Goal: Transaction & Acquisition: Book appointment/travel/reservation

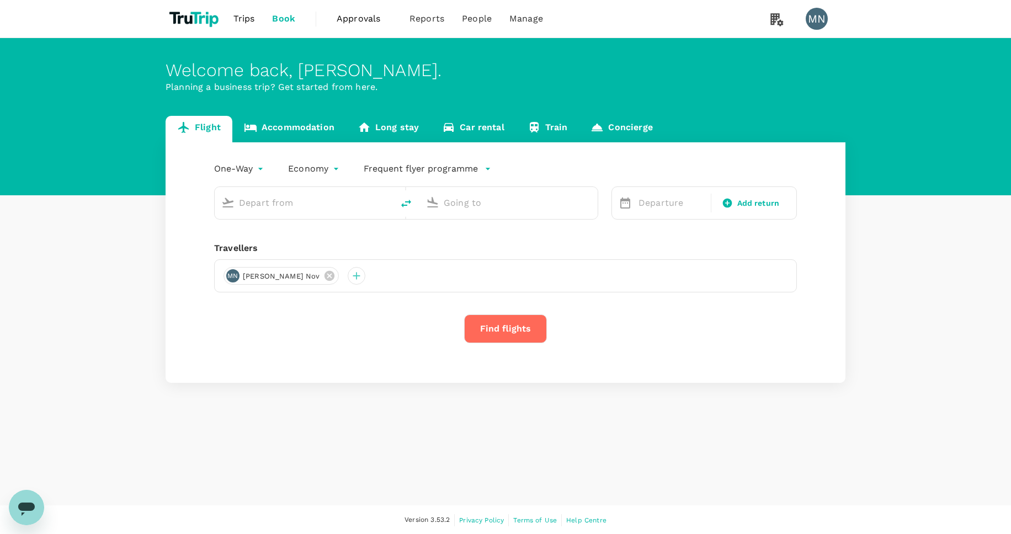
type input "Sultan Thaha (DJB)"
type input "Singapore Changi (SIN)"
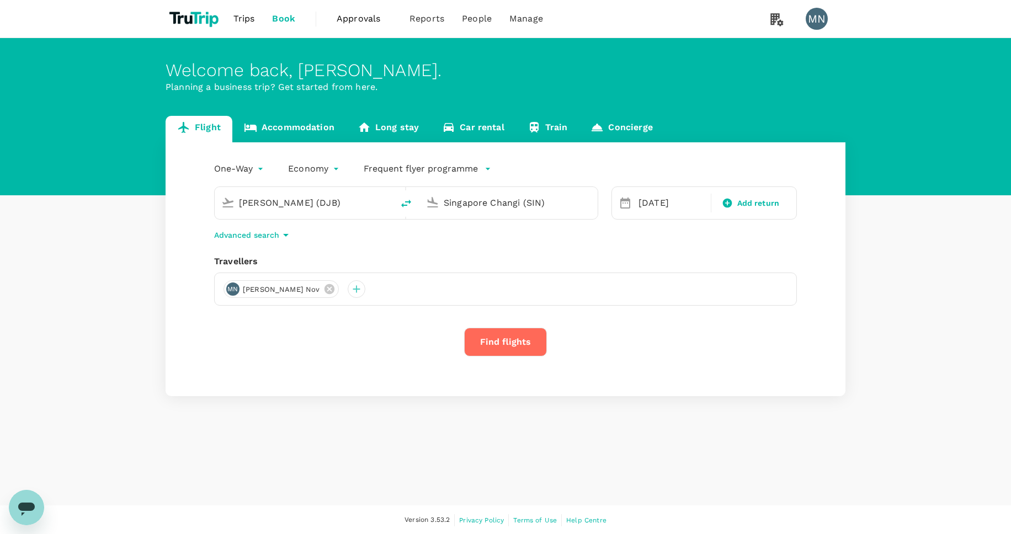
click at [265, 118] on link "Accommodation" at bounding box center [289, 129] width 114 height 26
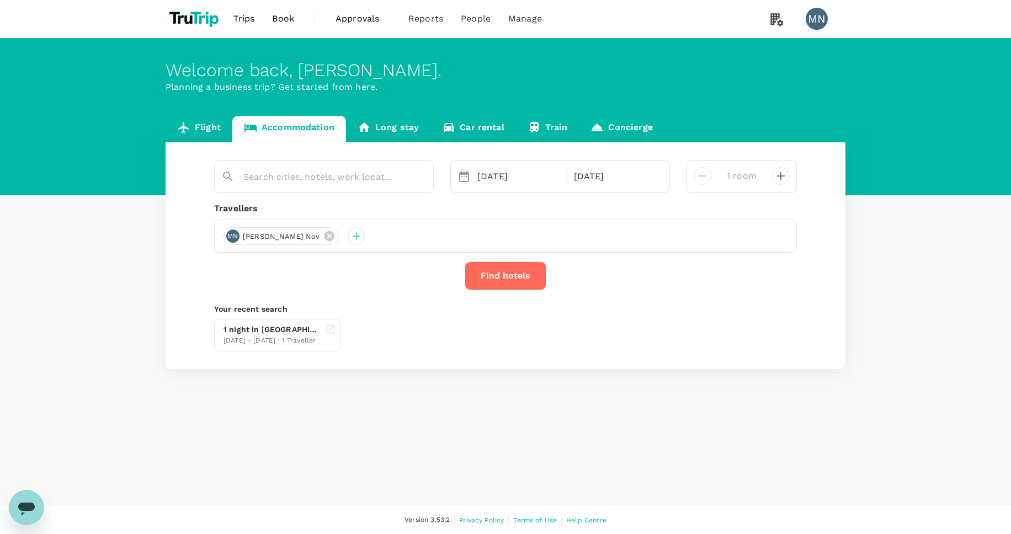
type input "Hotel Metropolitan Kawasaki"
click at [521, 281] on button "Find hotels" at bounding box center [506, 276] width 82 height 29
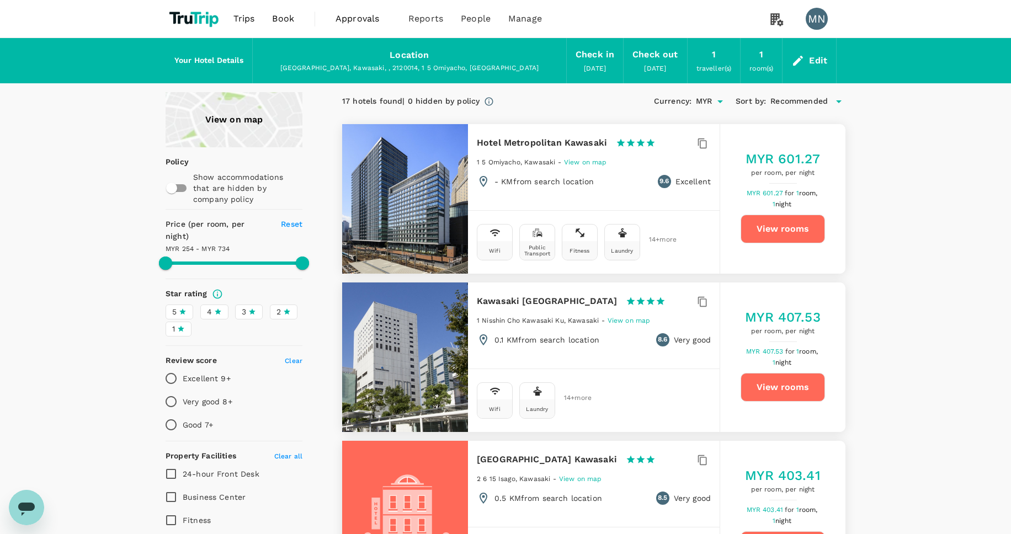
click at [788, 227] on button "View rooms" at bounding box center [783, 229] width 84 height 29
type input "734.34"
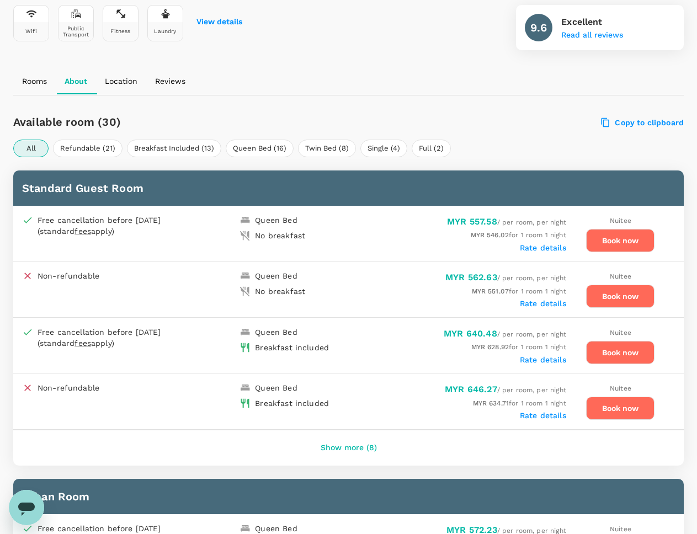
scroll to position [444, 0]
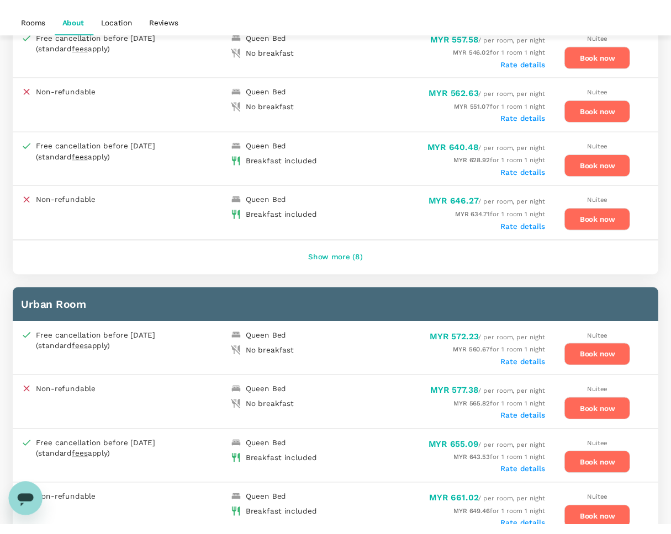
scroll to position [448, 0]
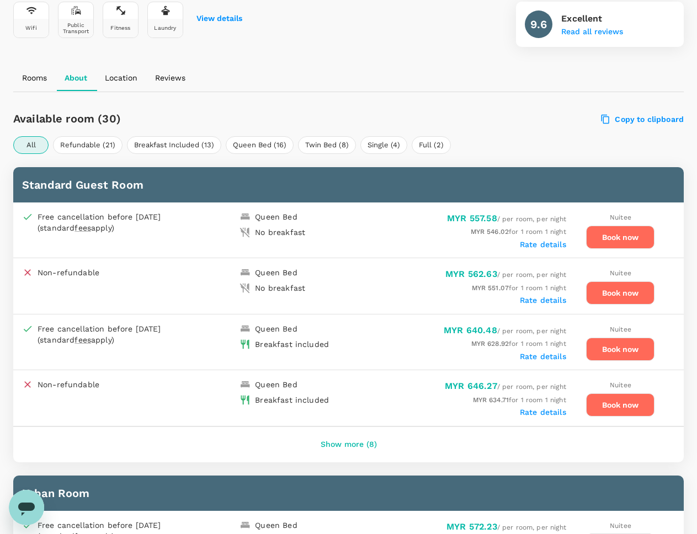
click at [605, 284] on button "Book now" at bounding box center [620, 293] width 68 height 23
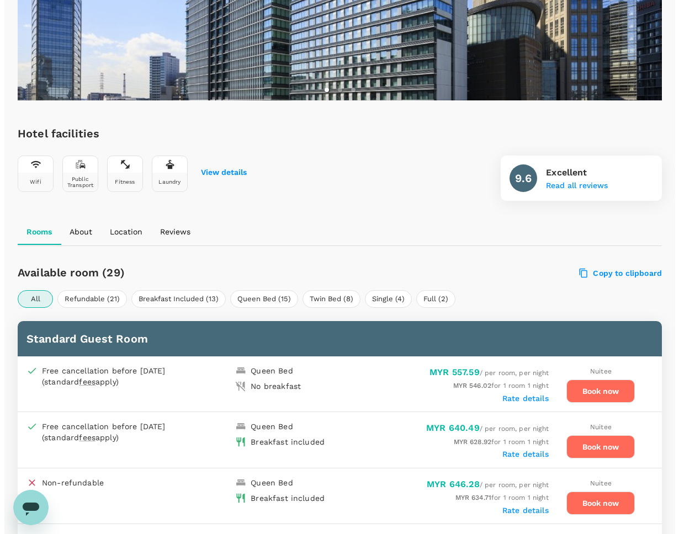
scroll to position [364, 0]
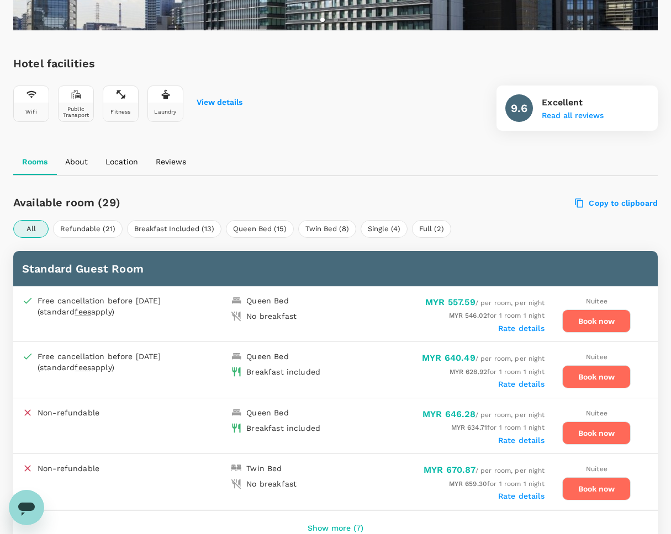
click at [604, 323] on button "Book now" at bounding box center [596, 321] width 68 height 23
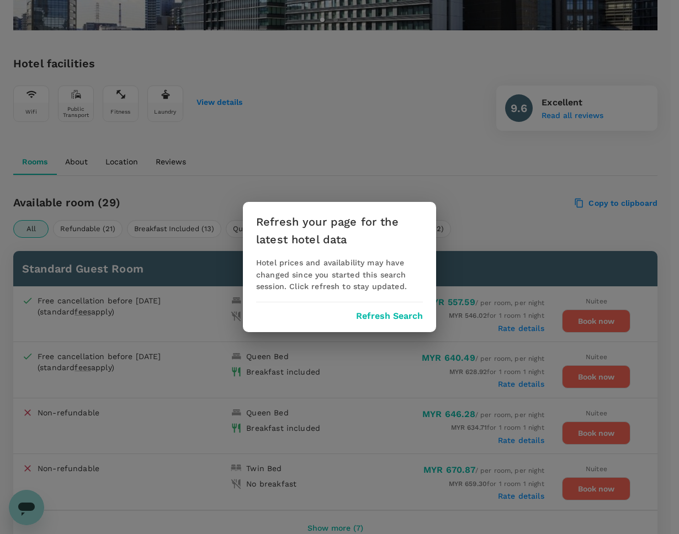
click at [387, 316] on button "Refresh Search" at bounding box center [389, 316] width 67 height 10
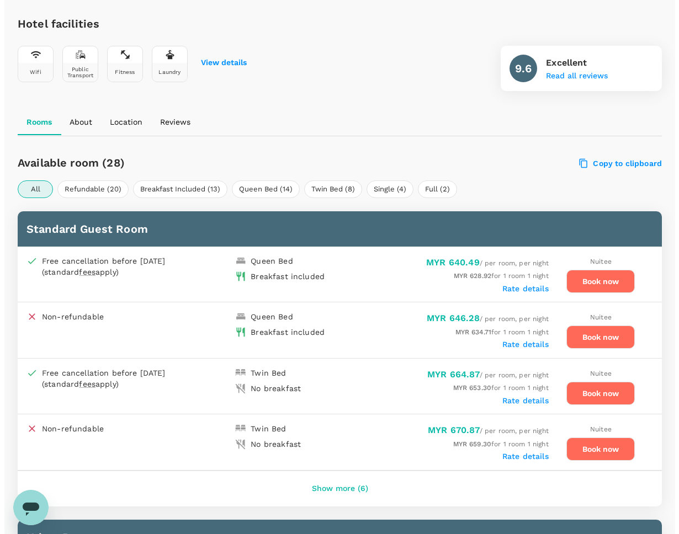
scroll to position [408, 0]
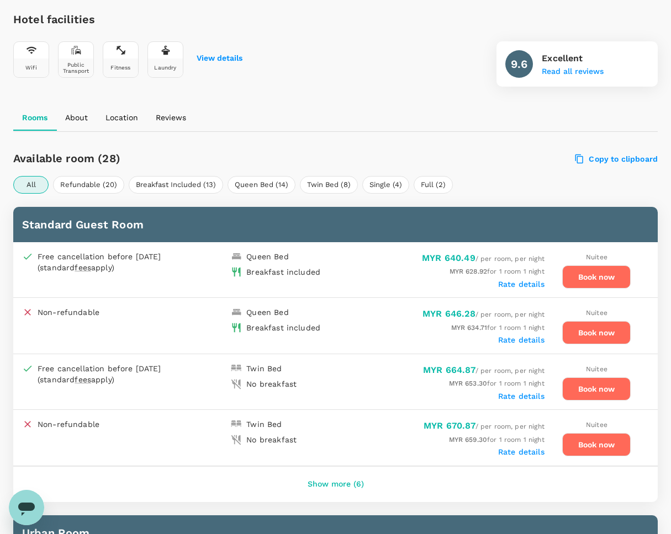
click at [618, 278] on button "Book now" at bounding box center [596, 276] width 68 height 23
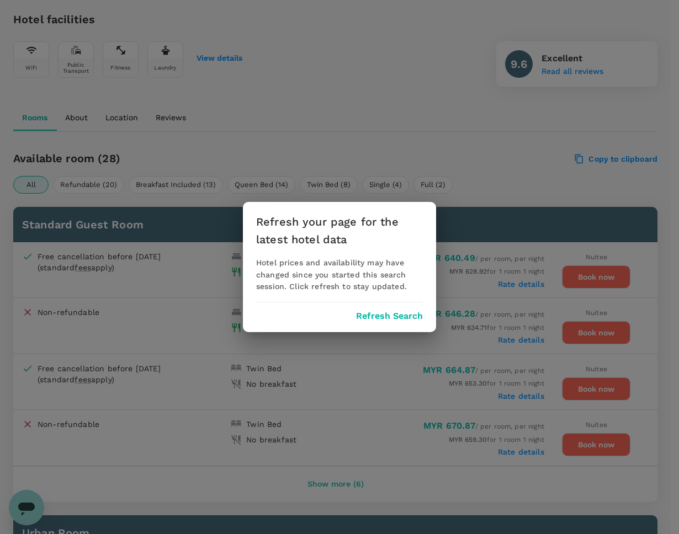
click at [391, 321] on button "Refresh Search" at bounding box center [389, 316] width 67 height 10
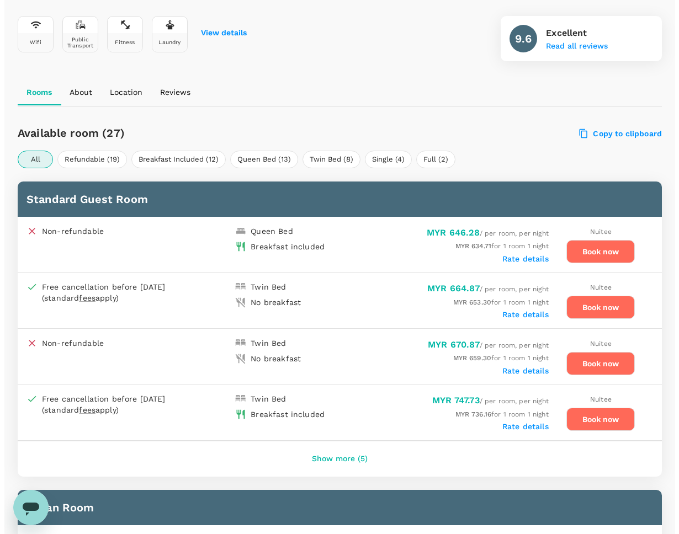
scroll to position [443, 0]
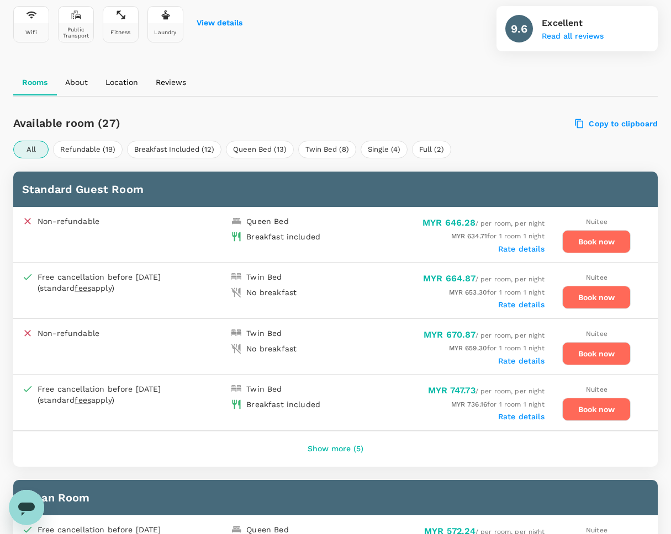
click at [586, 238] on button "Book now" at bounding box center [596, 241] width 68 height 23
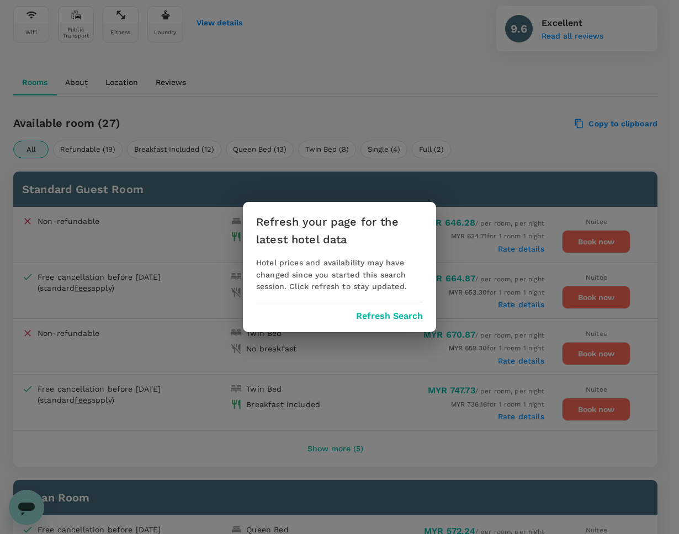
click at [387, 318] on button "Refresh Search" at bounding box center [389, 316] width 67 height 10
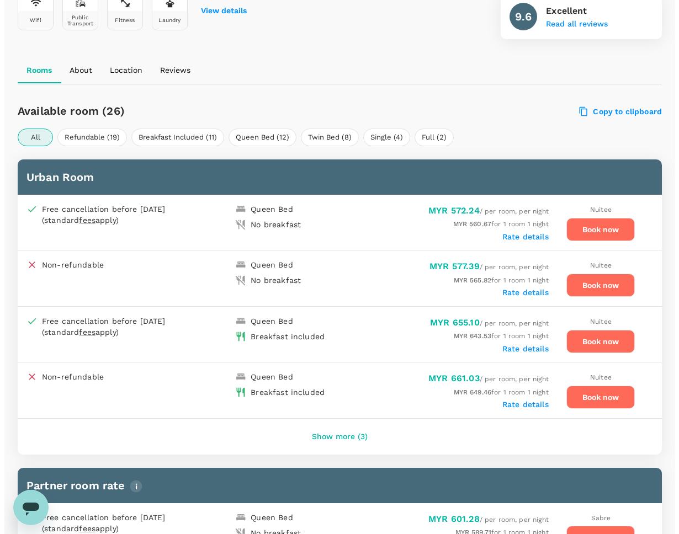
scroll to position [451, 0]
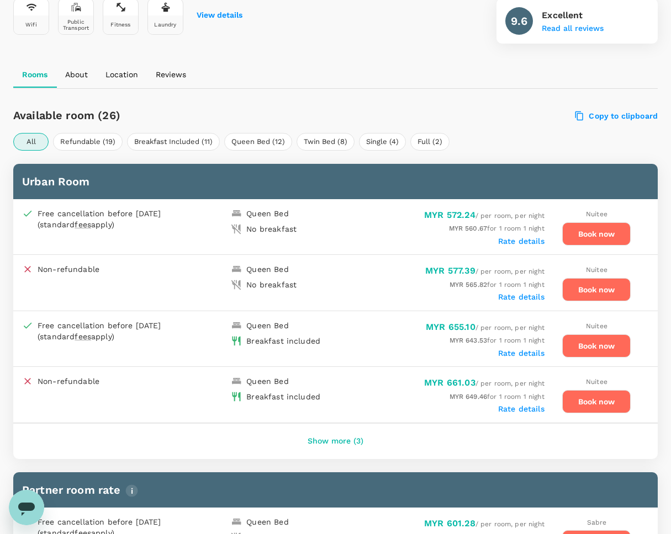
click at [604, 236] on button "Book now" at bounding box center [596, 233] width 68 height 23
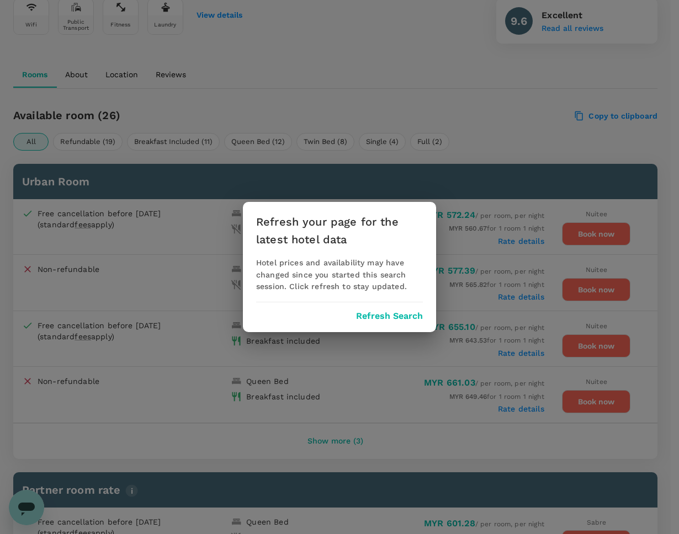
click at [426, 47] on div "Refresh your page for the latest hotel data Hotel prices and availability may h…" at bounding box center [339, 267] width 679 height 534
click at [386, 314] on button "Refresh Search" at bounding box center [389, 316] width 67 height 10
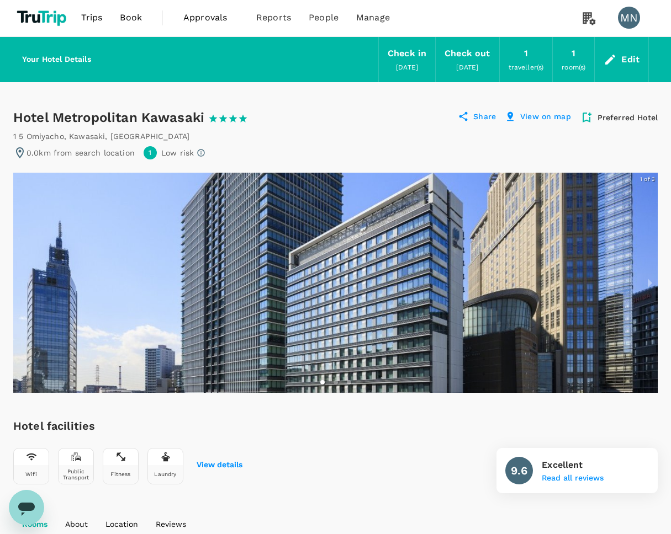
click at [634, 60] on div "Edit" at bounding box center [630, 59] width 18 height 15
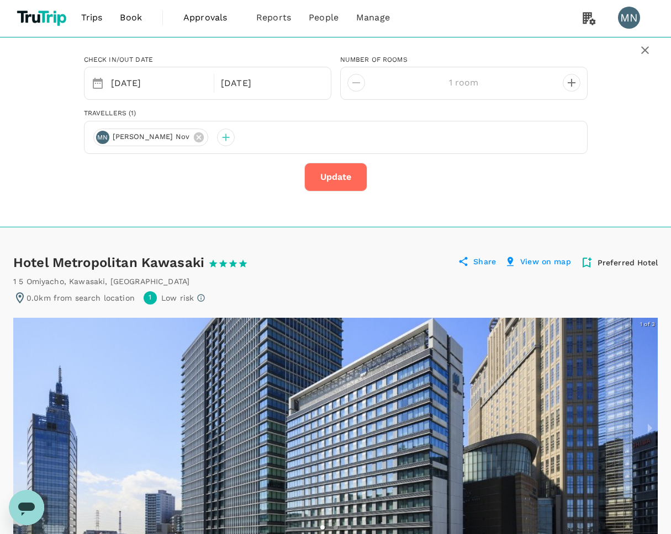
click at [67, 264] on div "Hotel Metropolitan Kawasaki 1 Star 2 Stars 3 Stars 4 Stars 5 Stars" at bounding box center [135, 263] width 245 height 18
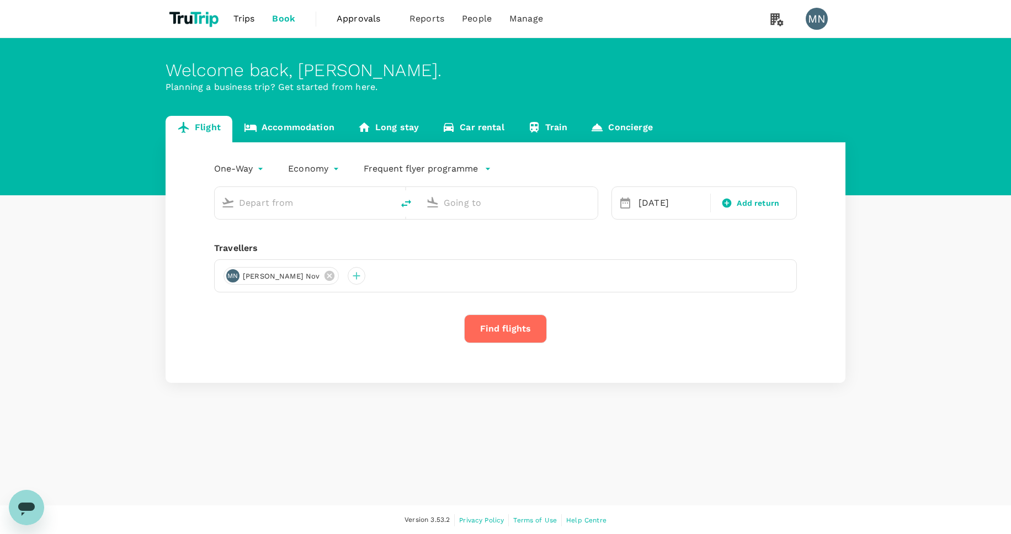
type input "Sultan Thaha (DJB)"
type input "Singapore Changi (SIN)"
type input "Sultan Thaha (DJB)"
type input "Singapore Changi (SIN)"
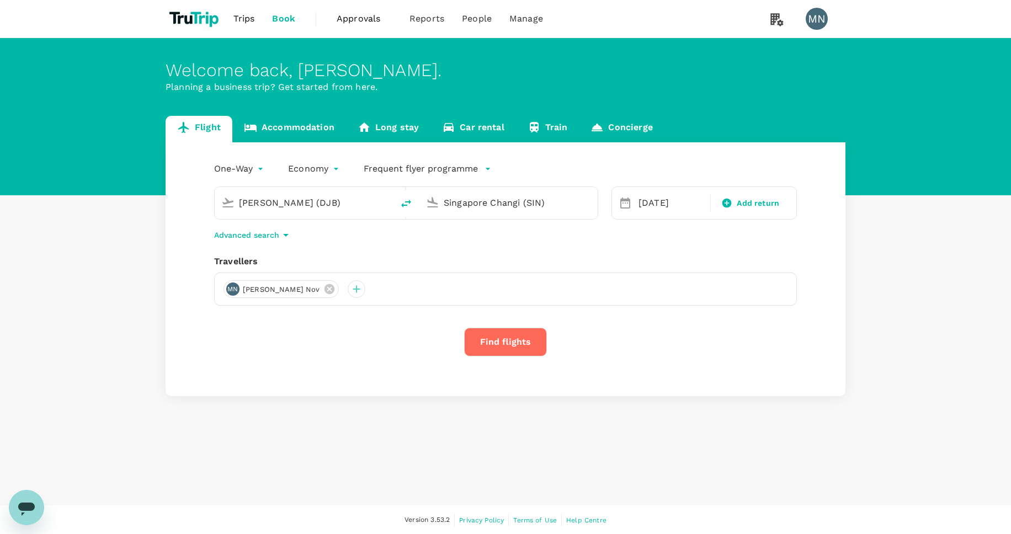
click at [295, 129] on link "Accommodation" at bounding box center [289, 129] width 114 height 26
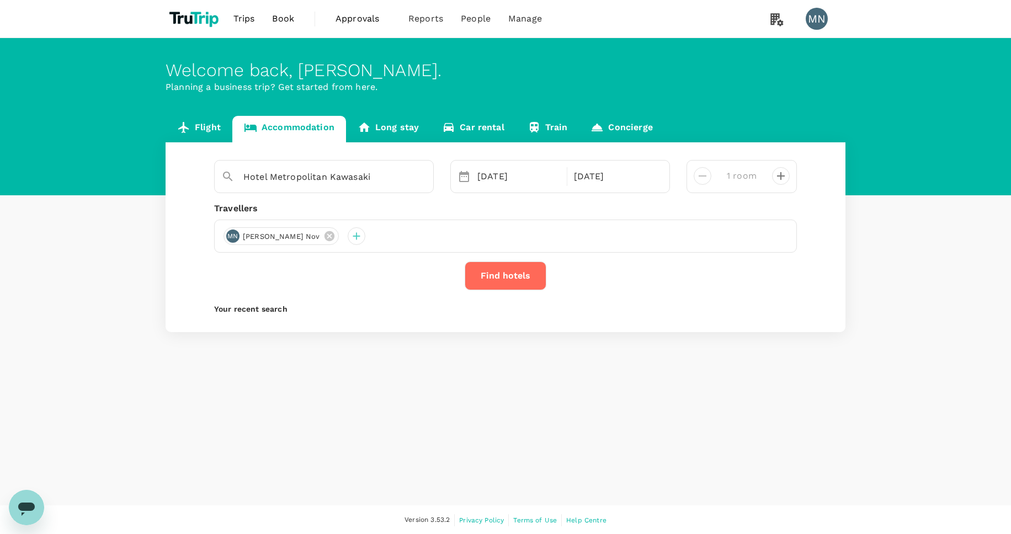
click at [506, 269] on button "Find hotels" at bounding box center [506, 276] width 82 height 29
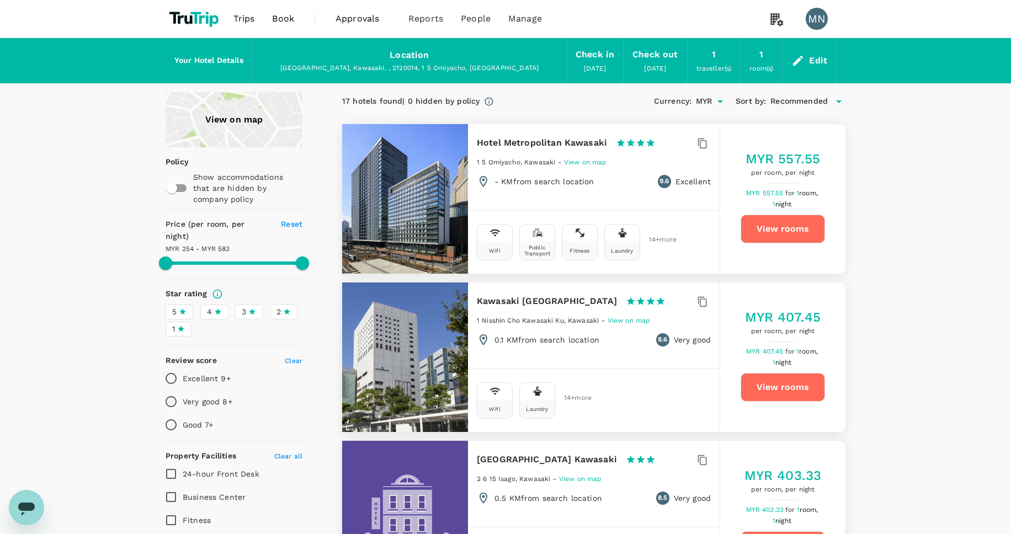
click at [766, 224] on button "View rooms" at bounding box center [783, 229] width 84 height 29
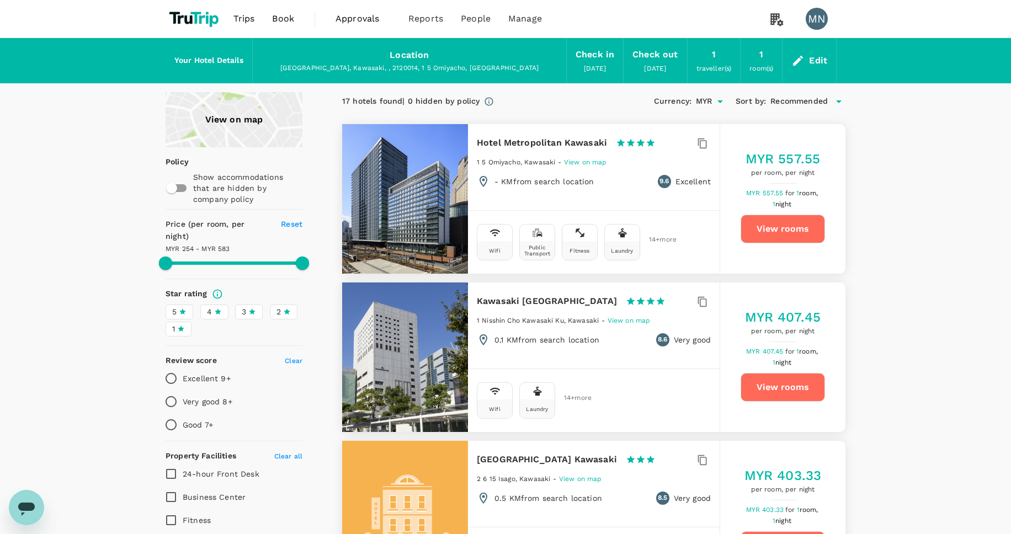
type input "582.29"
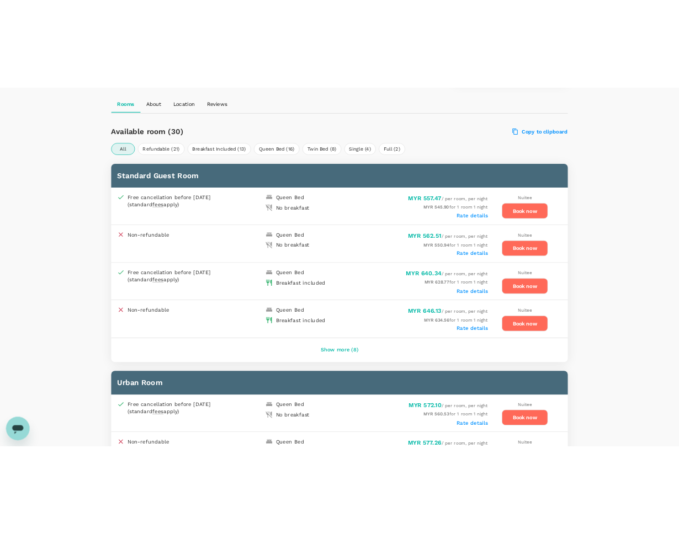
scroll to position [502, 0]
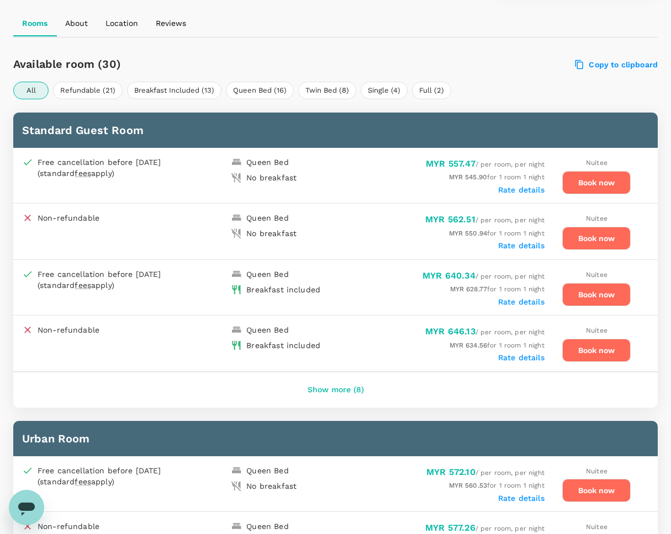
click at [606, 183] on button "Book now" at bounding box center [596, 182] width 68 height 23
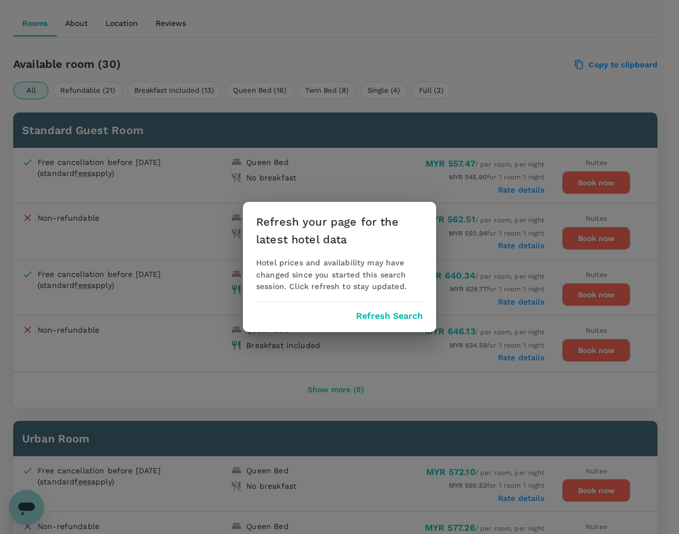
click at [397, 317] on button "Refresh Search" at bounding box center [389, 316] width 67 height 10
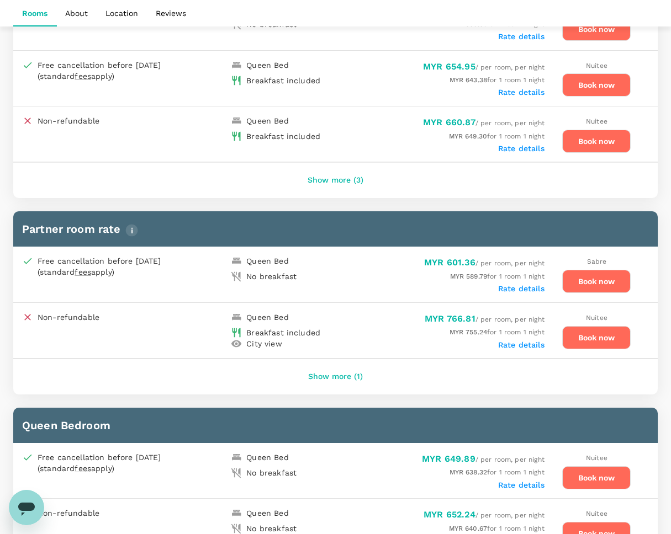
scroll to position [1027, 0]
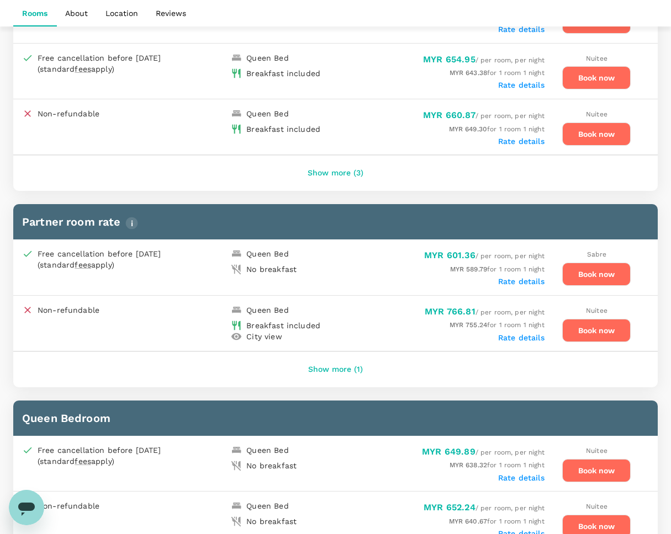
click at [601, 278] on button "Book now" at bounding box center [596, 274] width 68 height 23
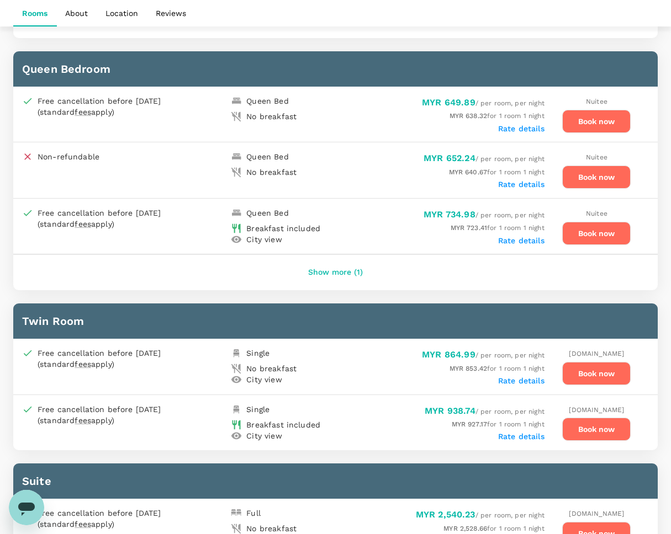
scroll to position [1378, 0]
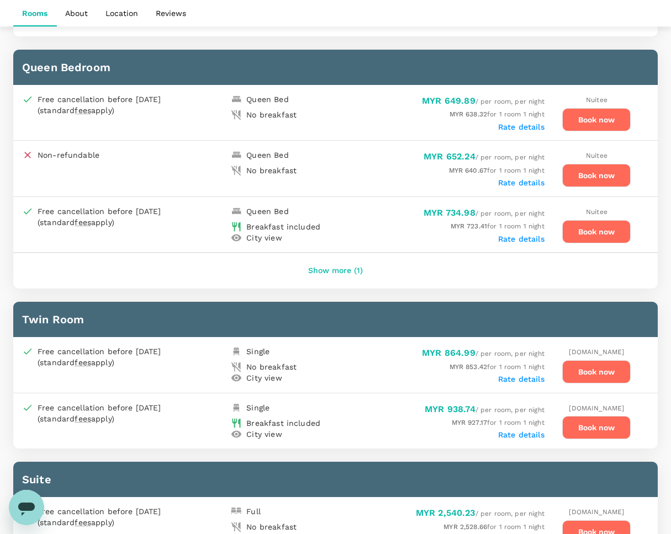
click at [594, 370] on button "Book now" at bounding box center [596, 371] width 68 height 23
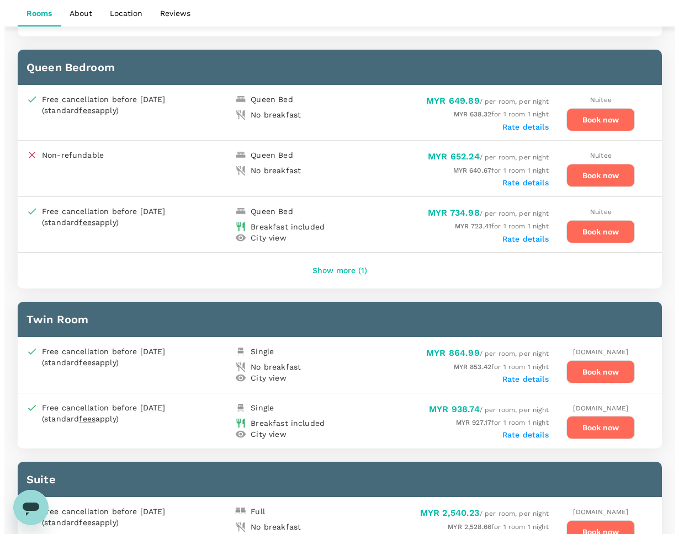
scroll to position [1374, 0]
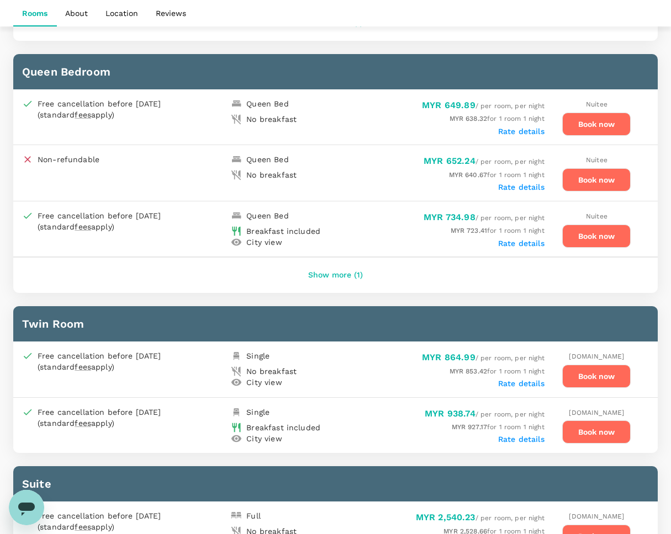
click at [603, 183] on button "Book now" at bounding box center [596, 179] width 68 height 23
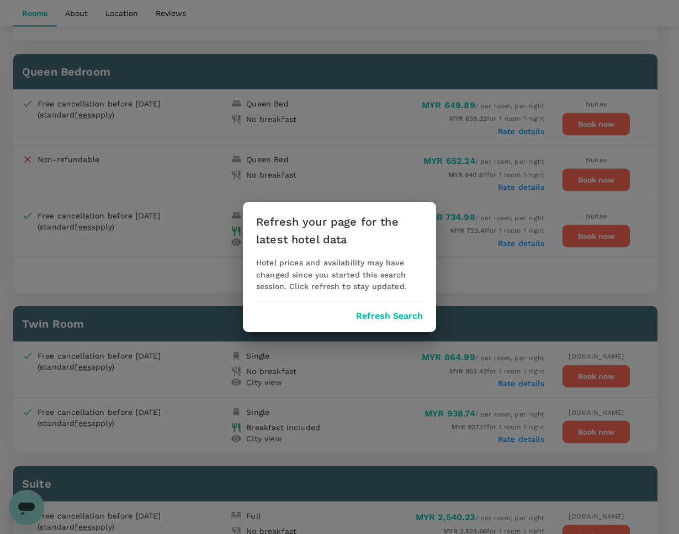
click at [370, 313] on button "Refresh Search" at bounding box center [389, 316] width 67 height 10
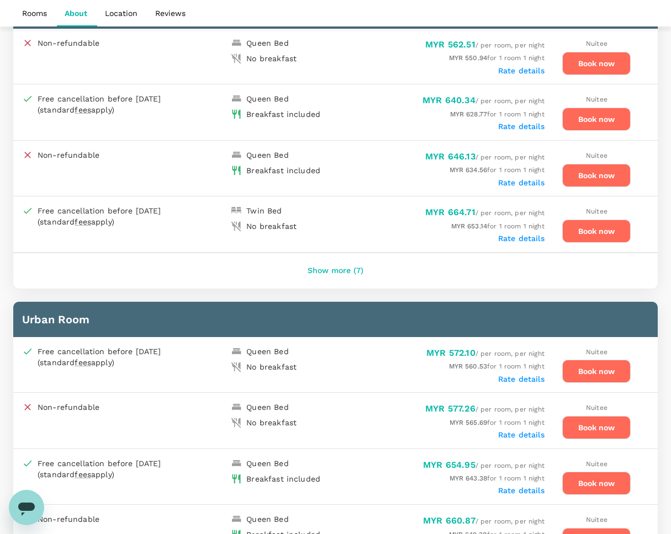
scroll to position [662, 0]
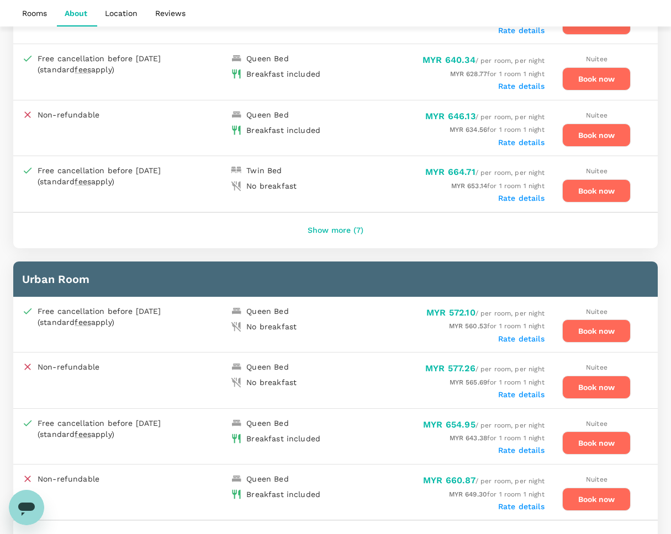
click at [350, 230] on button "Show more (7)" at bounding box center [335, 230] width 87 height 26
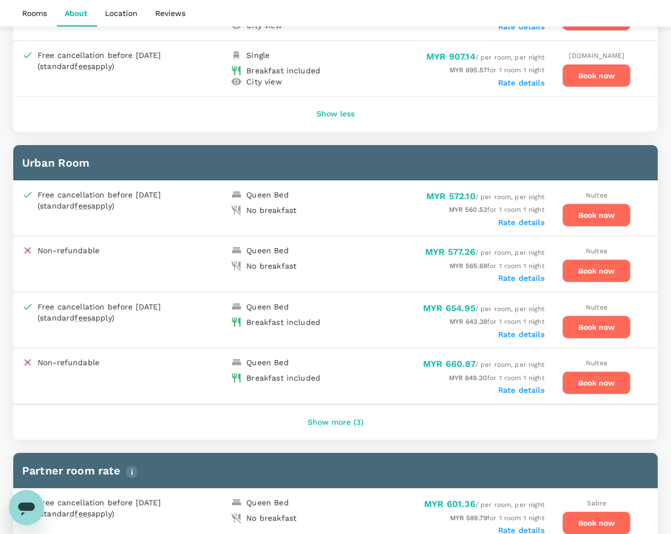
scroll to position [1172, 0]
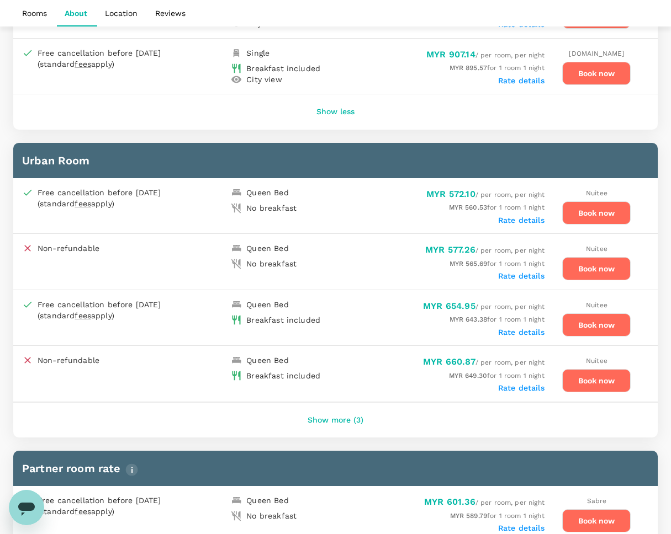
click at [326, 417] on button "Show more (3)" at bounding box center [335, 420] width 87 height 26
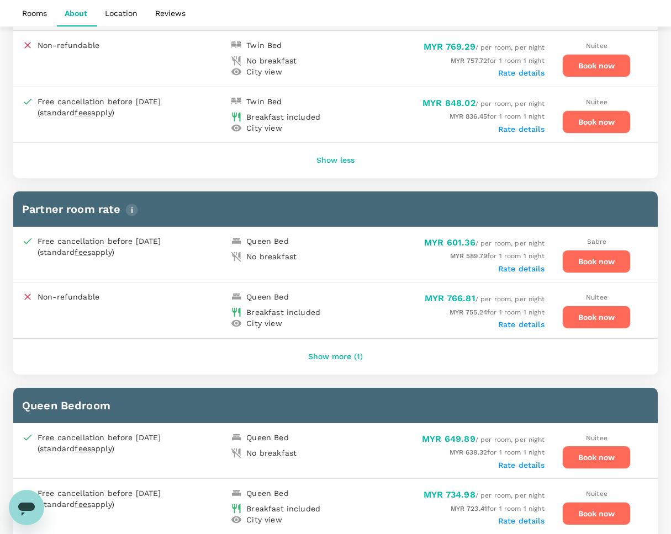
scroll to position [1603, 0]
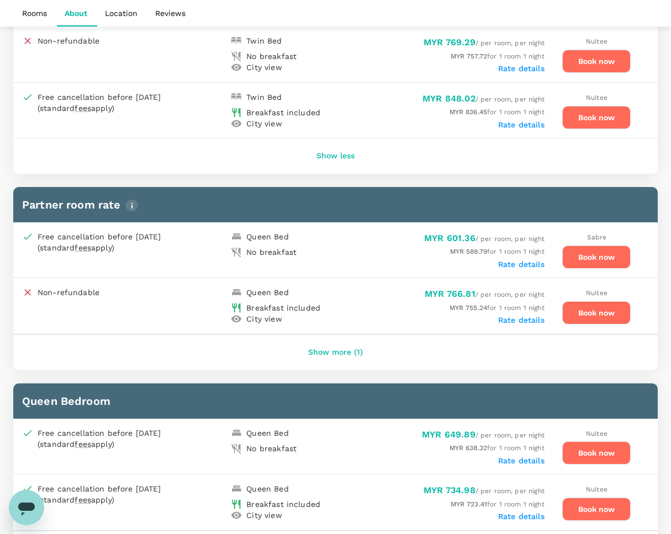
click at [354, 350] on button "Show more (1)" at bounding box center [336, 352] width 86 height 26
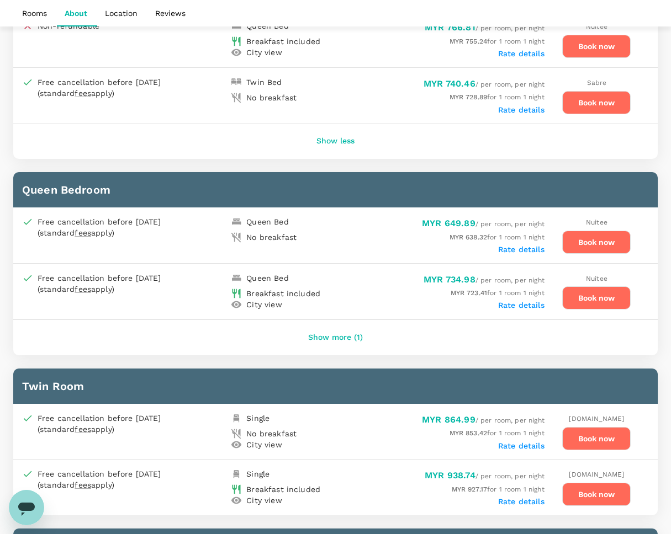
scroll to position [1871, 0]
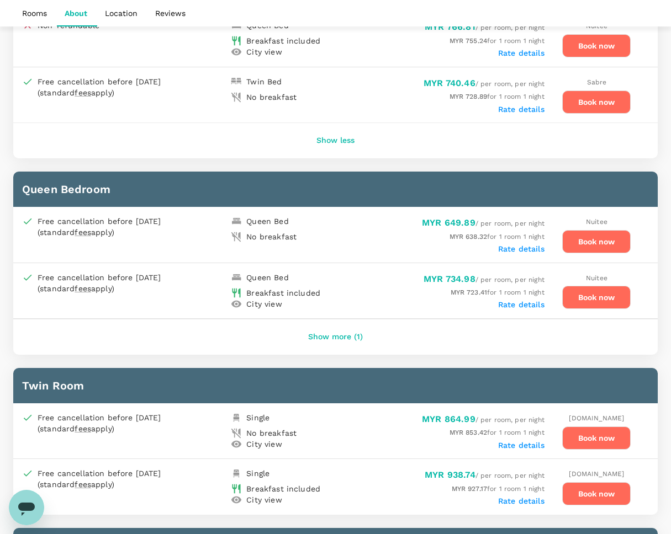
click at [371, 337] on button "Show more (1)" at bounding box center [336, 337] width 86 height 26
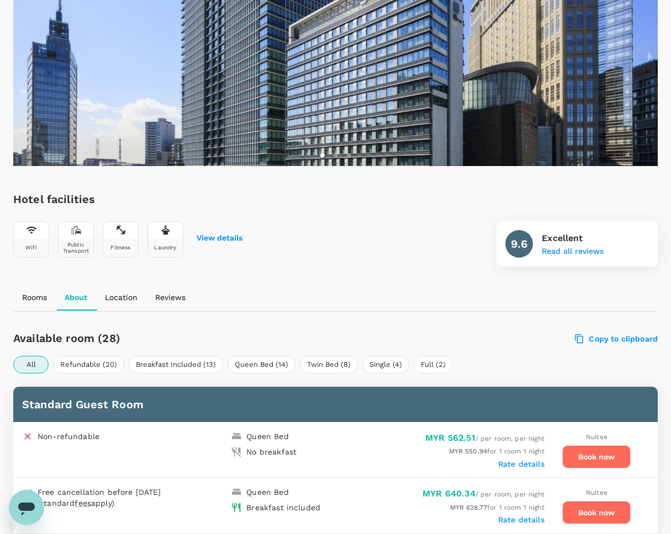
scroll to position [381, 0]
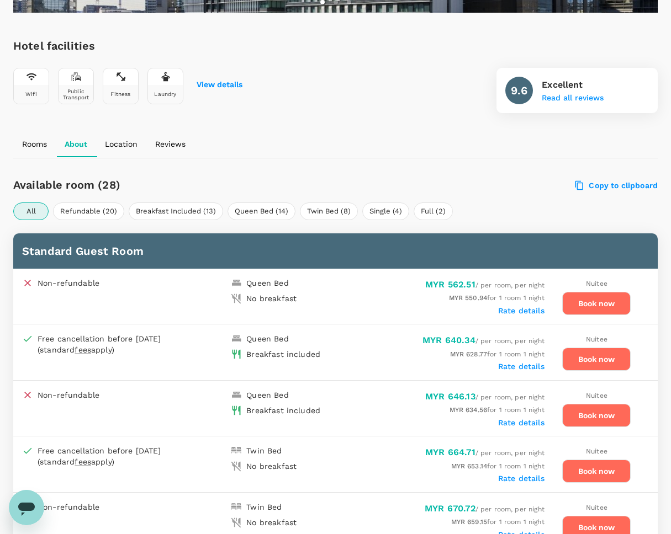
click at [461, 290] on div "MYR 562.51 / per room, per night" at bounding box center [439, 285] width 209 height 15
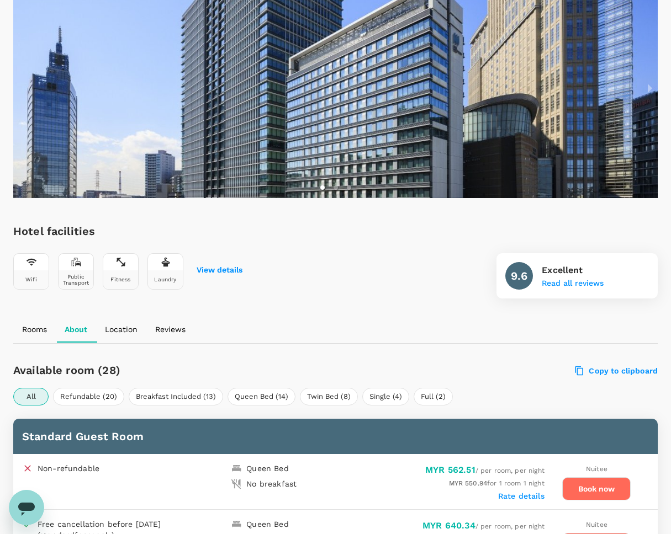
scroll to position [190, 0]
